Goal: Check status: Check status

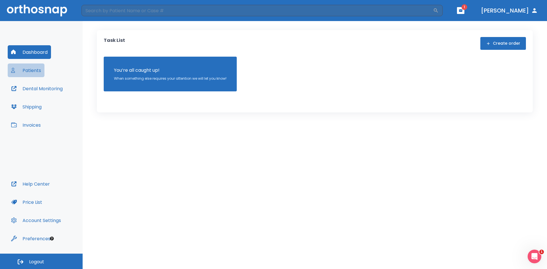
click at [32, 70] on button "Patients" at bounding box center [26, 71] width 37 height 14
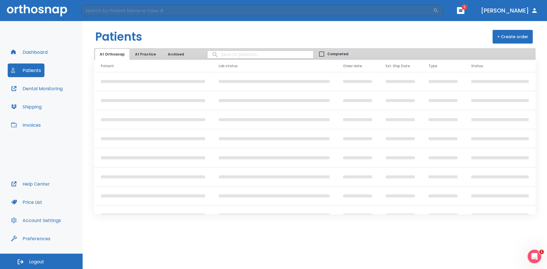
click at [145, 54] on button "At Practice" at bounding box center [146, 54] width 30 height 11
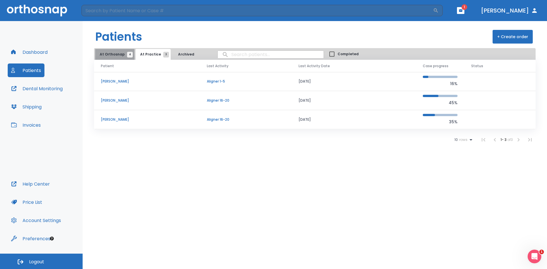
click at [116, 54] on span "At Orthosnap 4" at bounding box center [115, 54] width 30 height 5
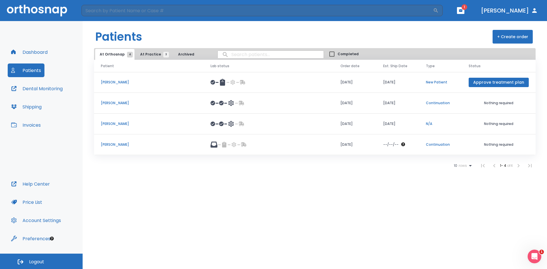
click at [115, 104] on p "[PERSON_NAME]" at bounding box center [149, 103] width 96 height 5
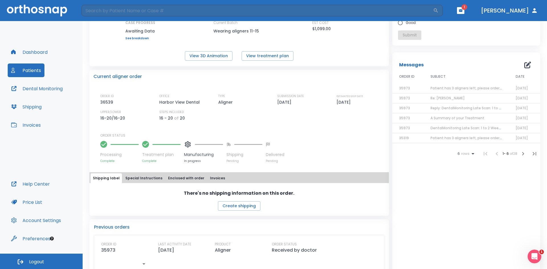
scroll to position [69, 0]
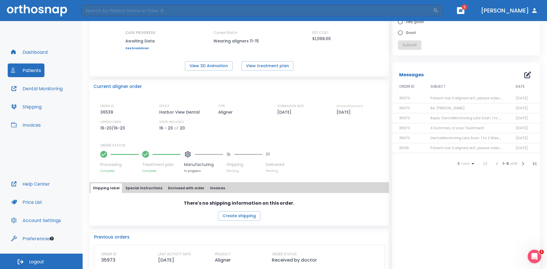
click at [446, 98] on span "Patient has 3 aligners left, please order next set!" at bounding box center [474, 98] width 86 height 5
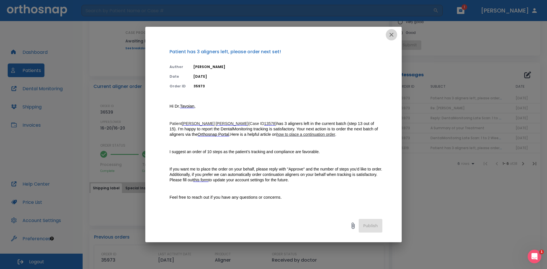
click at [391, 36] on icon "button" at bounding box center [392, 35] width 4 height 4
click at [393, 36] on div "Case completed. Please, rate the result vs objective Excellent Very good Good S…" at bounding box center [467, 19] width 148 height 72
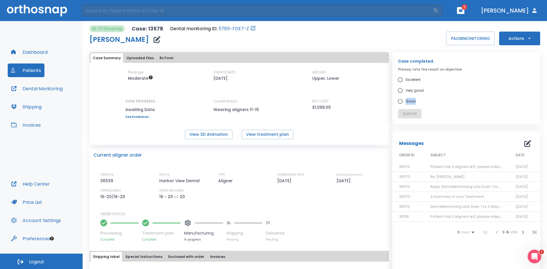
scroll to position [0, 0]
click at [527, 38] on icon "button" at bounding box center [530, 39] width 6 height 6
click at [477, 74] on div at bounding box center [273, 134] width 547 height 269
click at [27, 70] on button "Patients" at bounding box center [26, 71] width 37 height 14
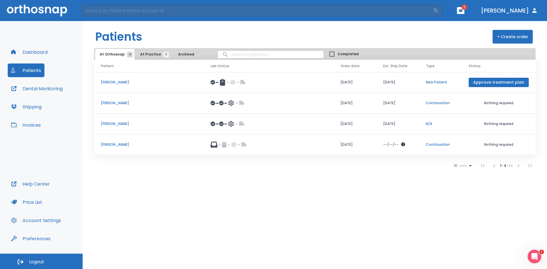
click at [117, 125] on p "Deborah Ziegler" at bounding box center [149, 123] width 96 height 5
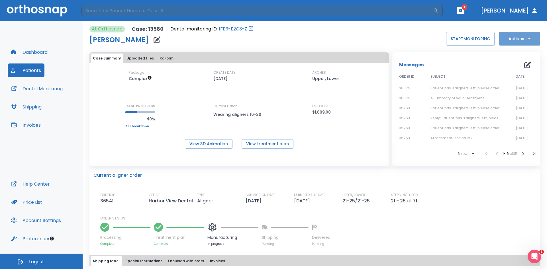
click at [521, 35] on button "Actions" at bounding box center [520, 39] width 41 height 14
click at [467, 65] on div at bounding box center [273, 134] width 547 height 269
click at [23, 72] on button "Patients" at bounding box center [26, 71] width 37 height 14
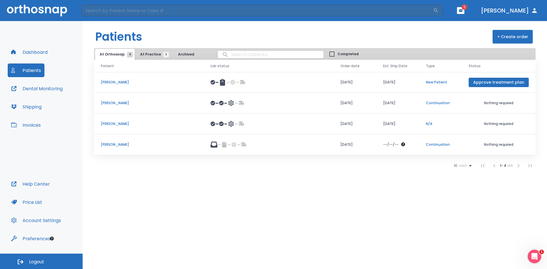
click at [117, 102] on p "[PERSON_NAME]" at bounding box center [149, 103] width 96 height 5
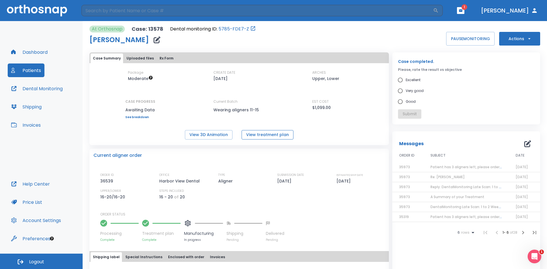
click at [266, 134] on button "View treatment plan" at bounding box center [268, 134] width 52 height 9
click at [35, 72] on button "Patients" at bounding box center [26, 71] width 37 height 14
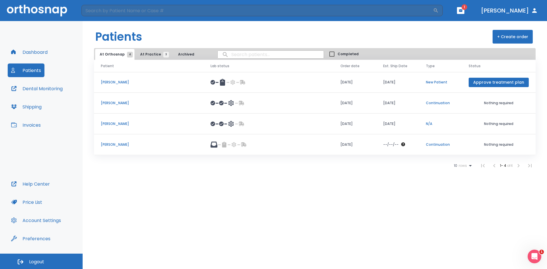
click at [127, 124] on p "Deborah Ziegler" at bounding box center [149, 123] width 96 height 5
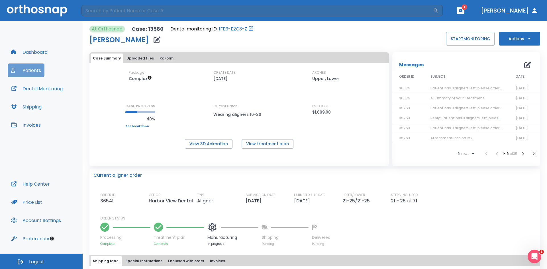
click at [38, 68] on button "Patients" at bounding box center [26, 71] width 37 height 14
